Goal: Transaction & Acquisition: Purchase product/service

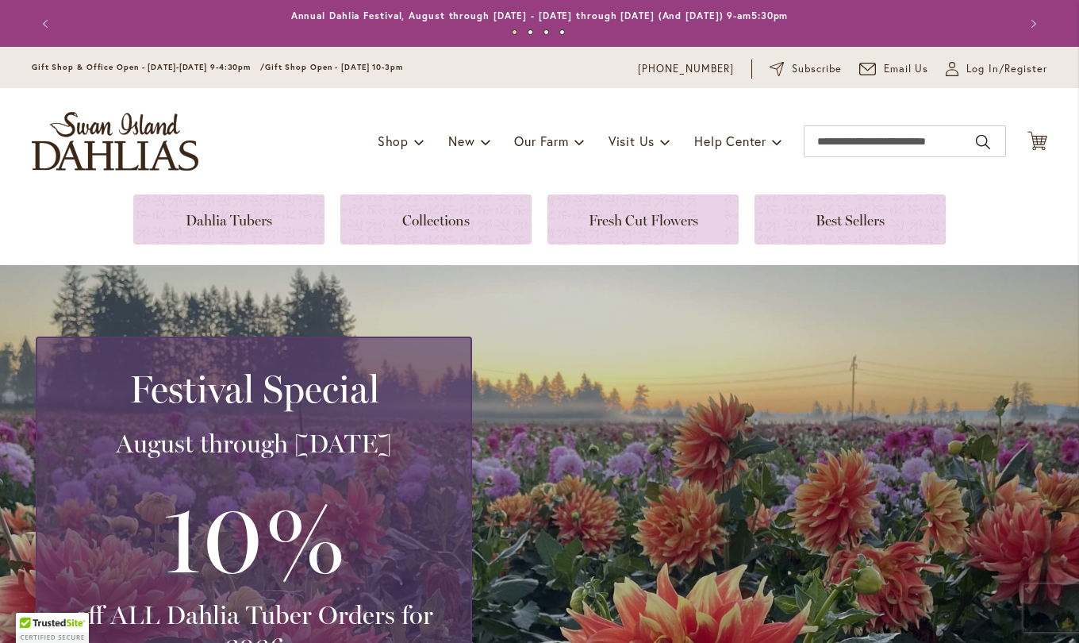
click at [986, 69] on span "Log In/Register" at bounding box center [1007, 69] width 81 height 16
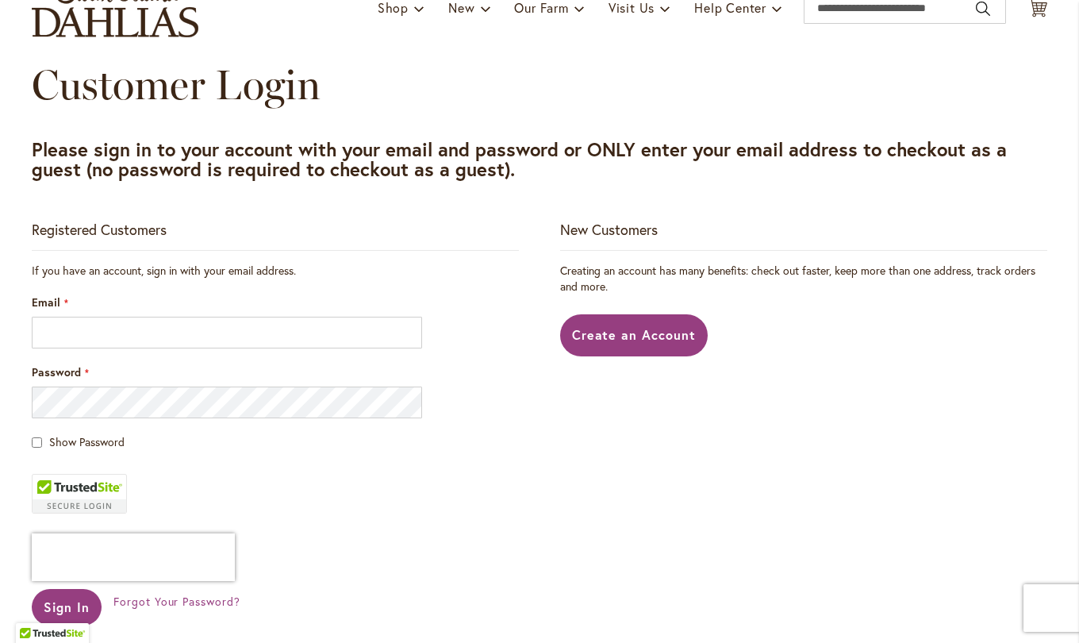
scroll to position [149, 0]
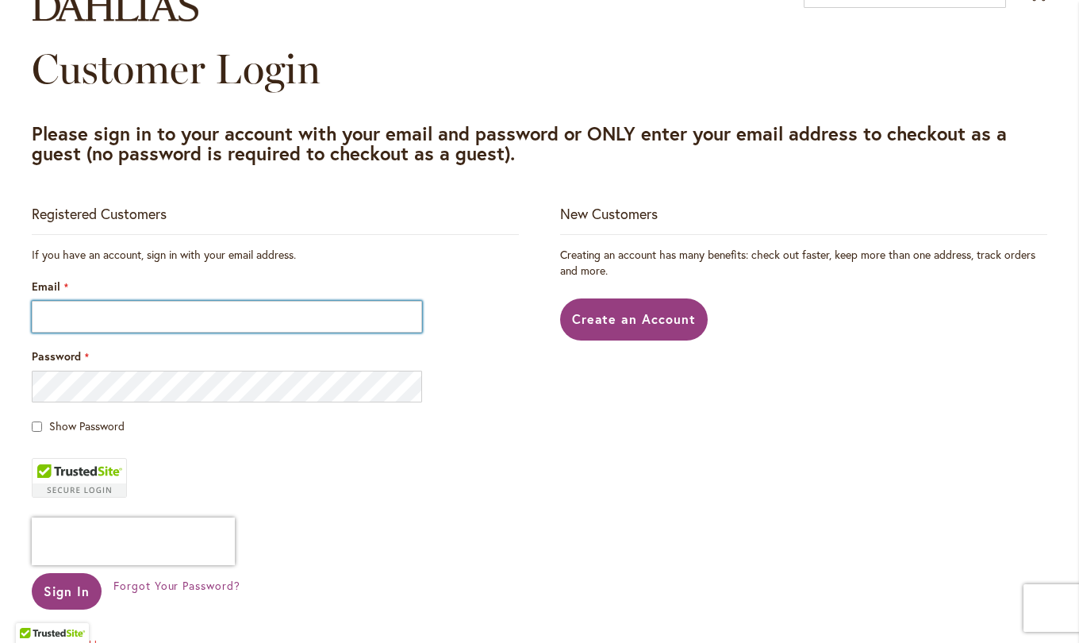
click at [290, 316] on input "Email" at bounding box center [227, 317] width 390 height 32
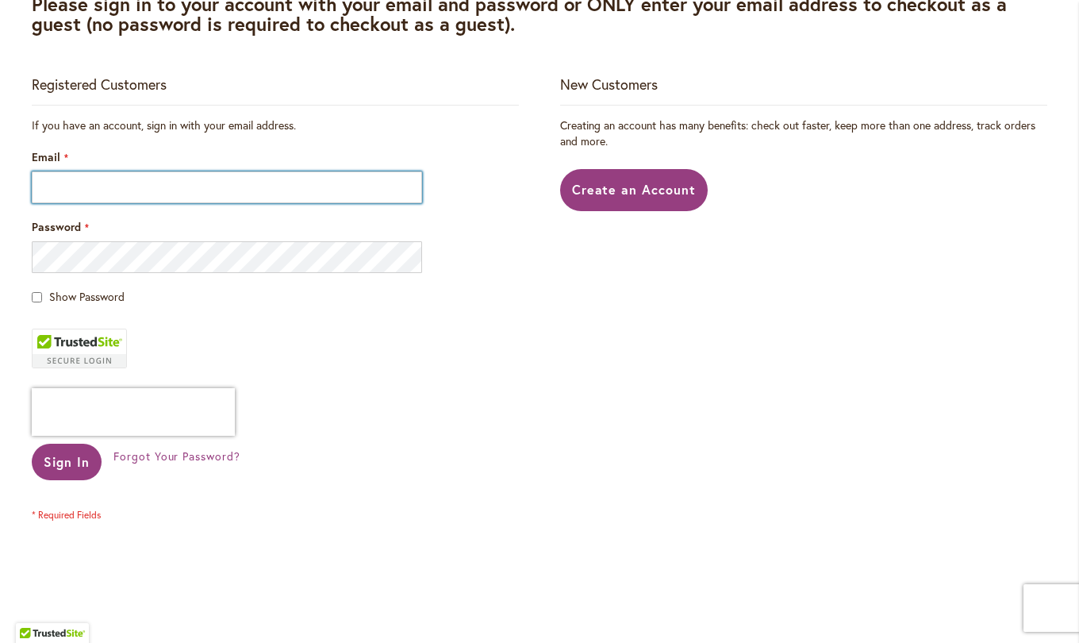
scroll to position [279, 0]
click at [250, 190] on input "Email" at bounding box center [227, 187] width 390 height 32
type input "**********"
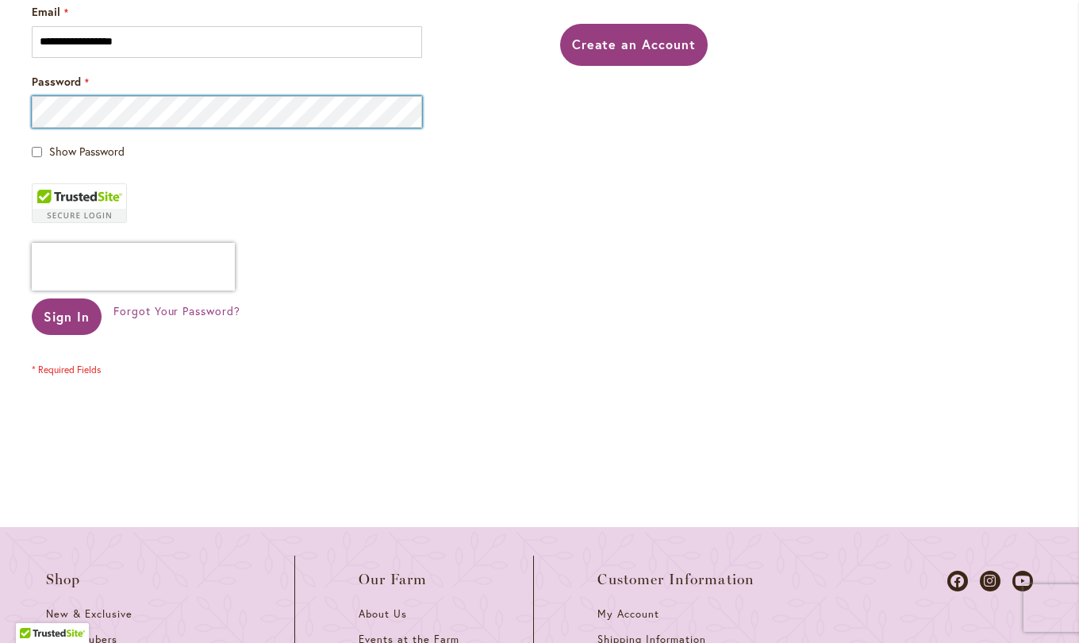
scroll to position [425, 0]
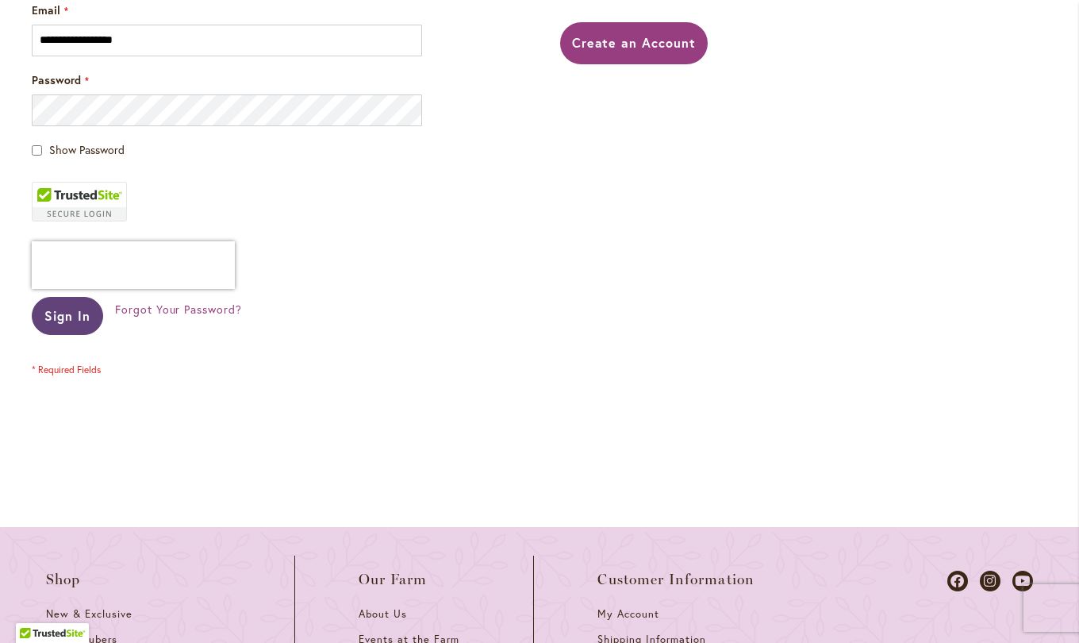
click at [75, 323] on span "Sign In" at bounding box center [67, 315] width 46 height 17
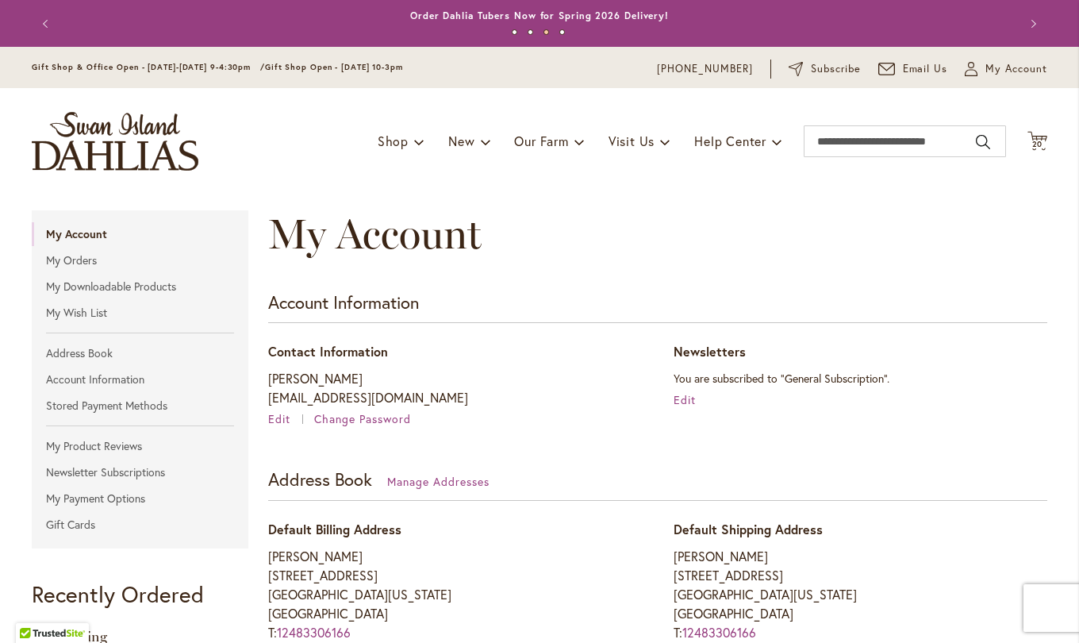
click at [1032, 144] on span "20" at bounding box center [1037, 144] width 11 height 10
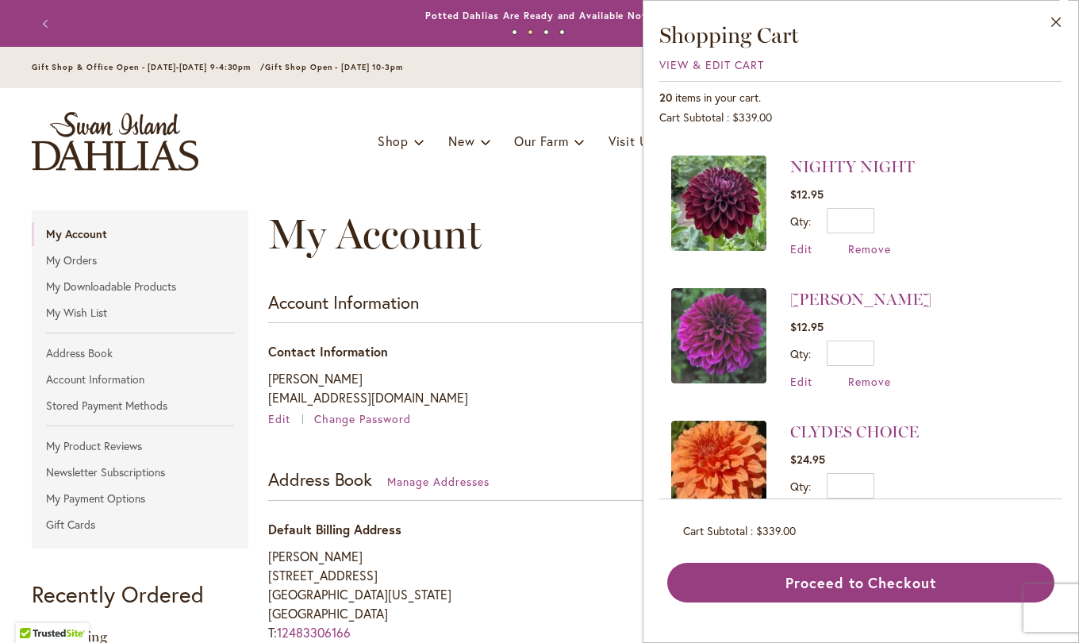
scroll to position [2269, 0]
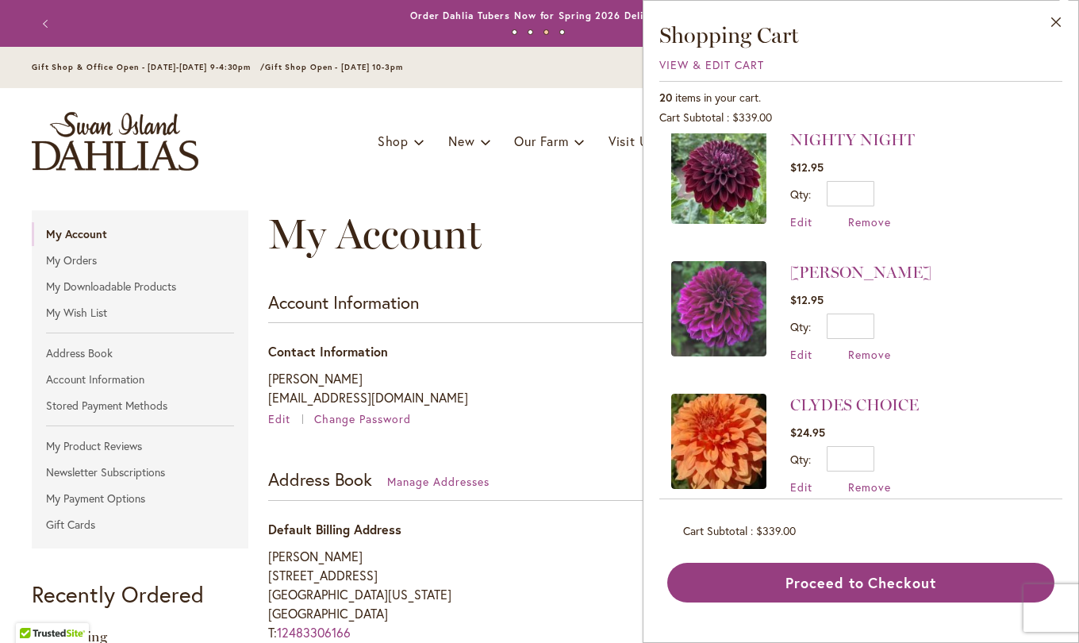
click at [857, 263] on link "[PERSON_NAME]" at bounding box center [860, 272] width 141 height 19
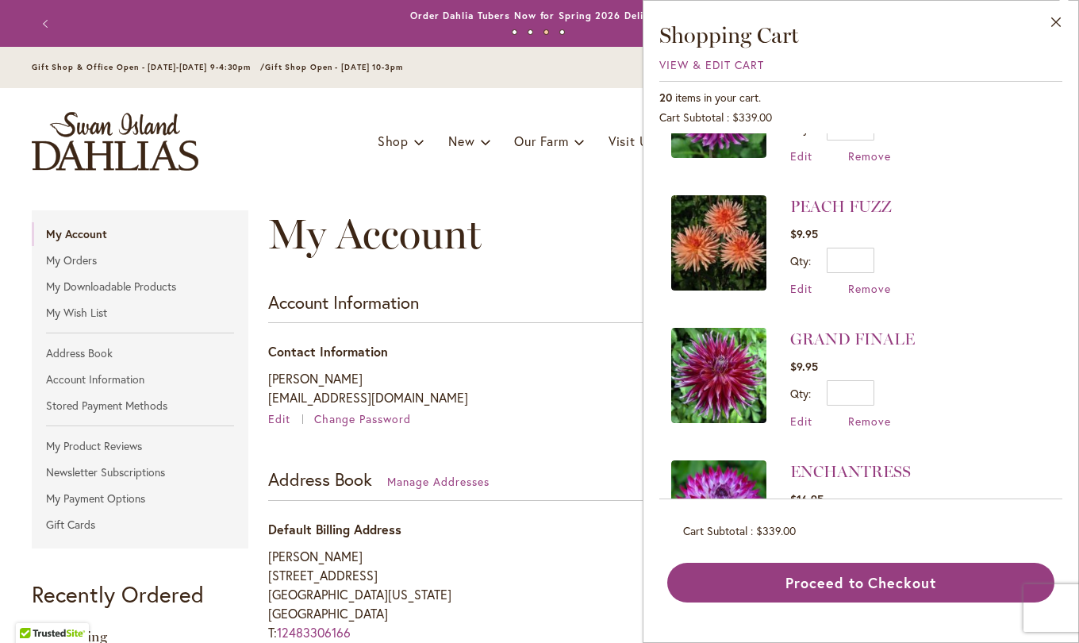
scroll to position [1091, 0]
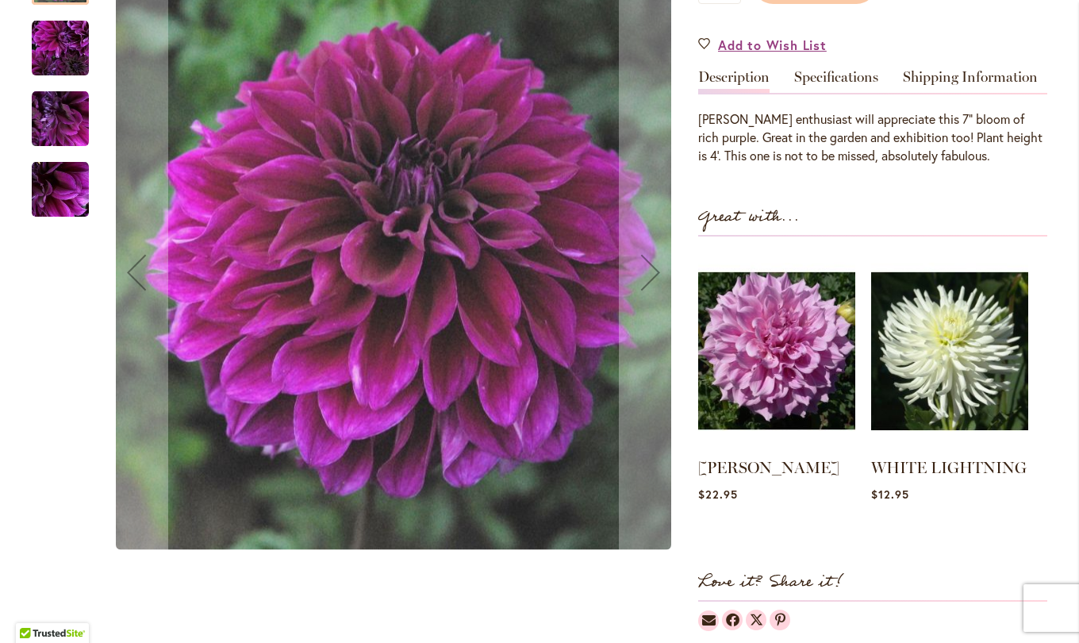
scroll to position [459, 0]
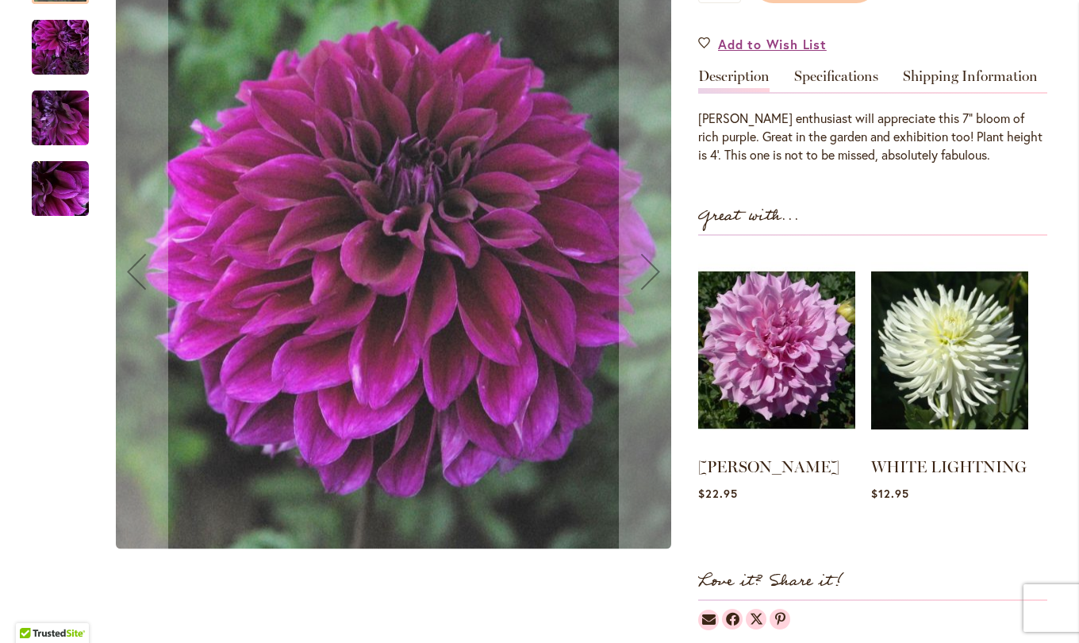
click at [775, 365] on img at bounding box center [776, 350] width 157 height 197
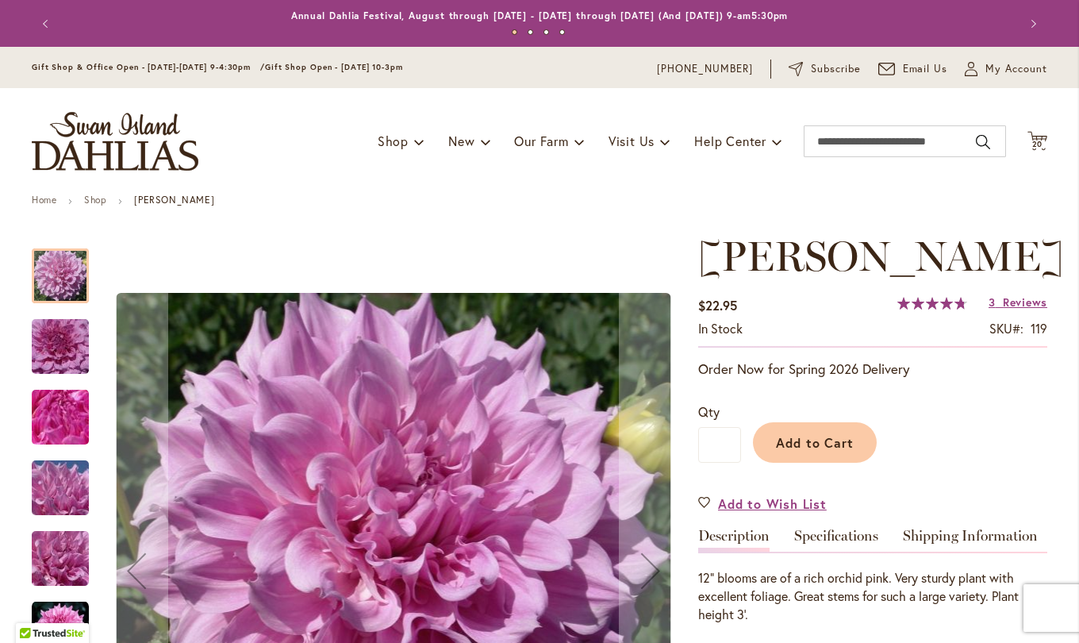
click at [819, 537] on link "Specifications" at bounding box center [836, 539] width 84 height 23
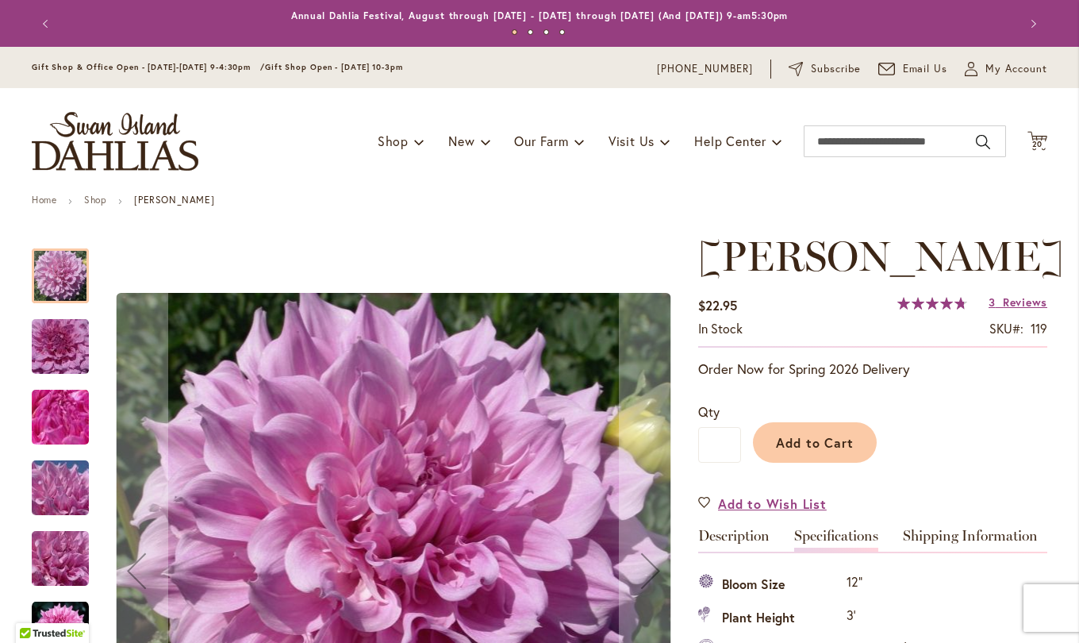
scroll to position [528, 0]
